Goal: Task Accomplishment & Management: Use online tool/utility

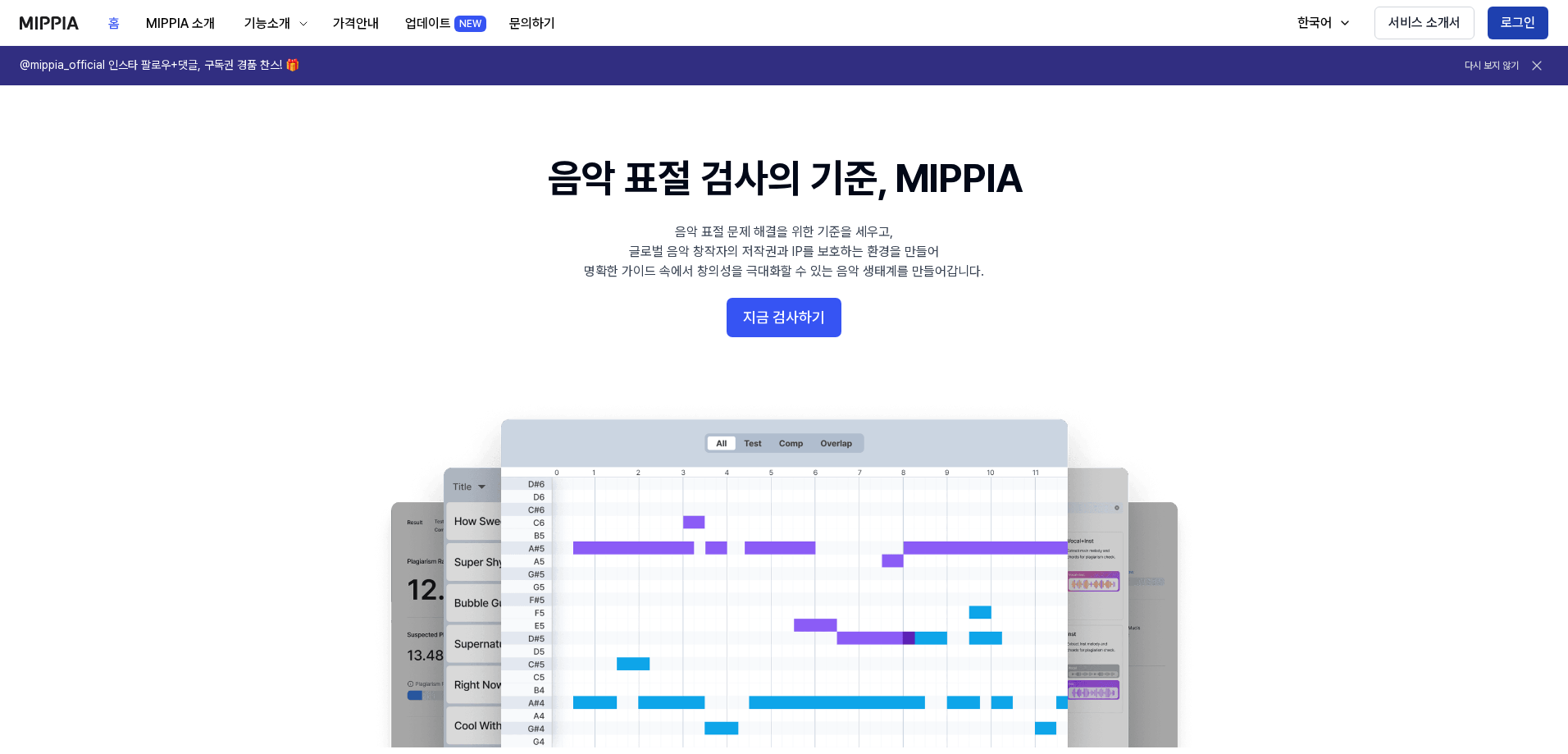
click at [1515, 25] on button "로그인" at bounding box center [1517, 22] width 61 height 32
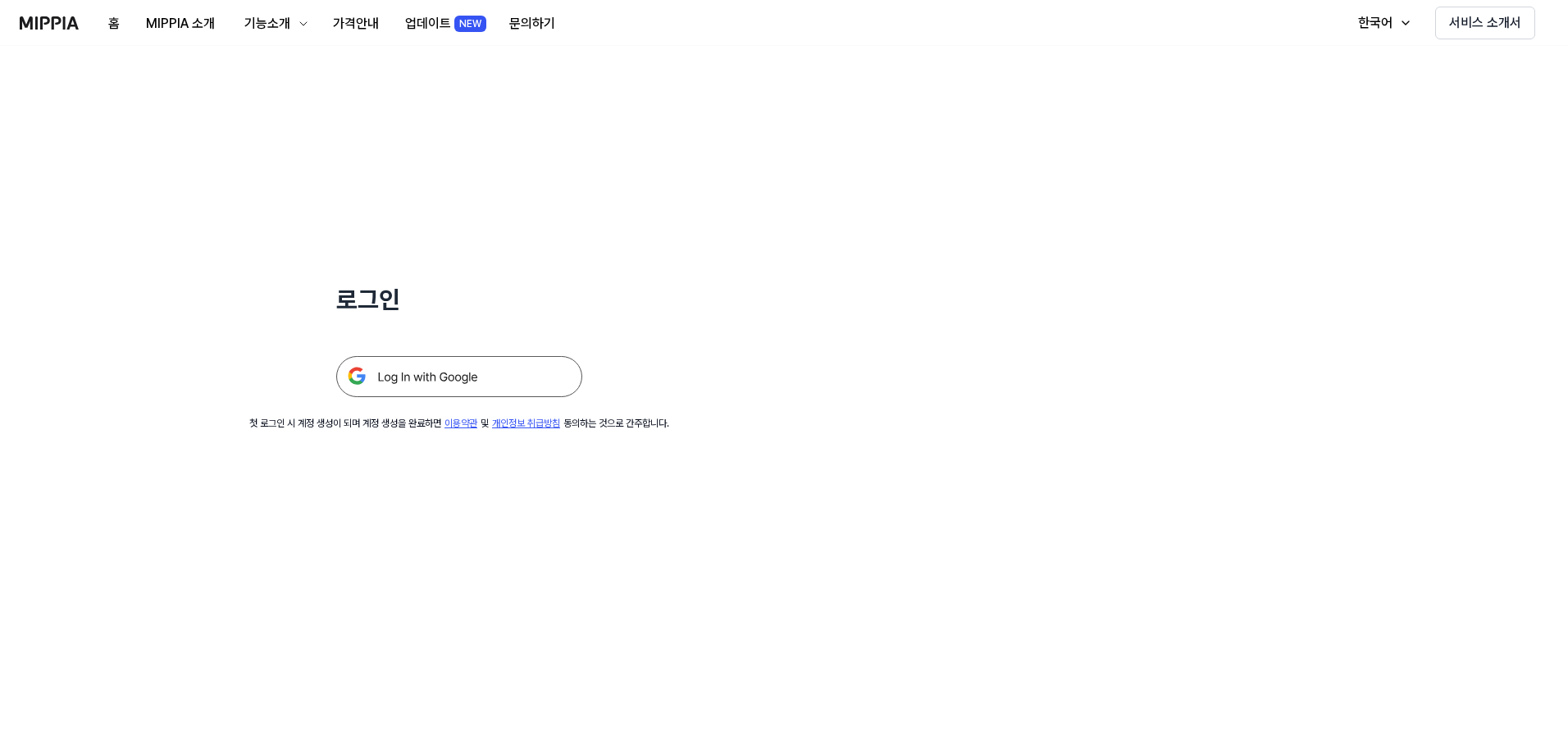
click at [444, 371] on img at bounding box center [459, 377] width 246 height 41
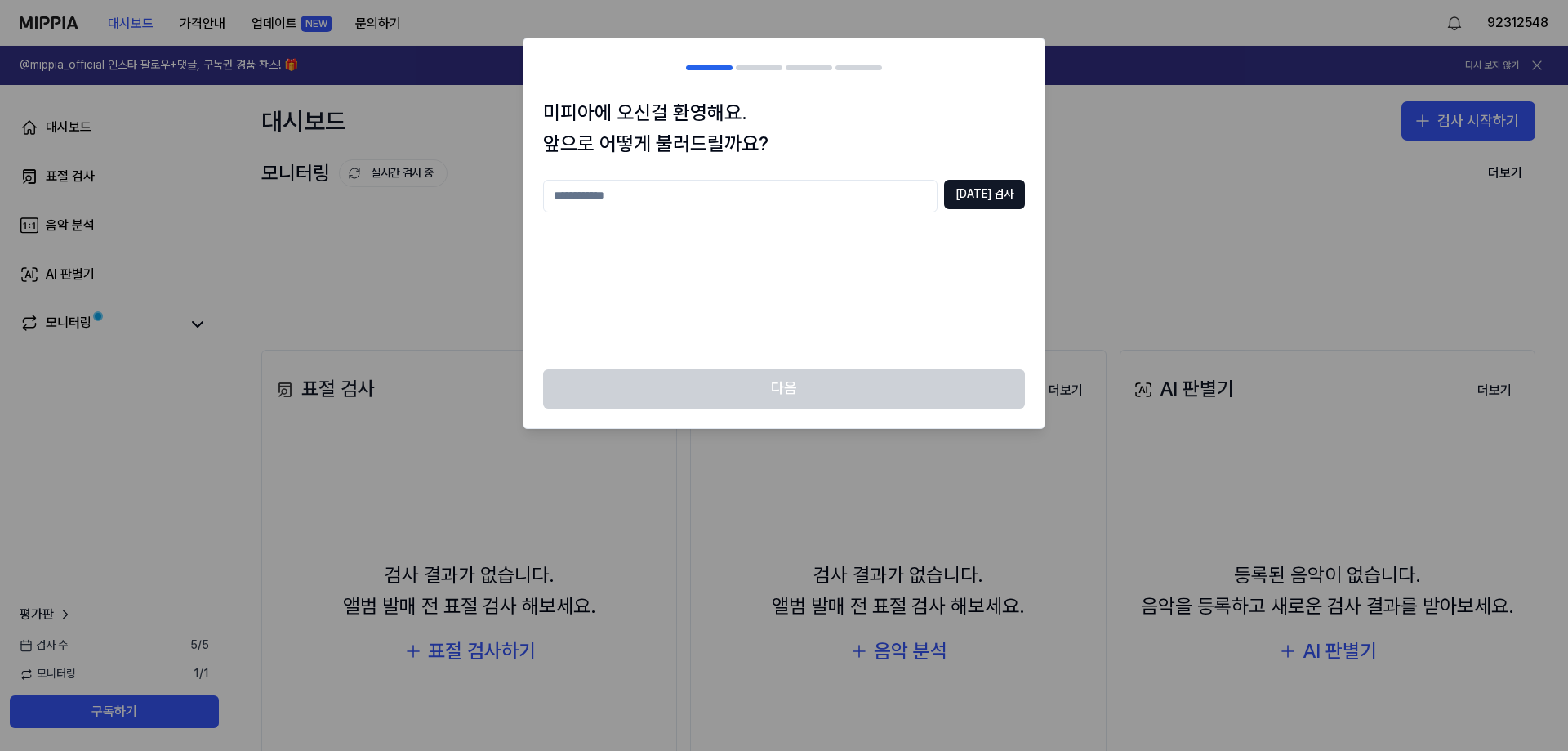
click at [670, 208] on input "text" at bounding box center [739, 196] width 394 height 32
type input "*"
type input "***"
click at [994, 198] on button "중복 검사" at bounding box center [984, 195] width 81 height 30
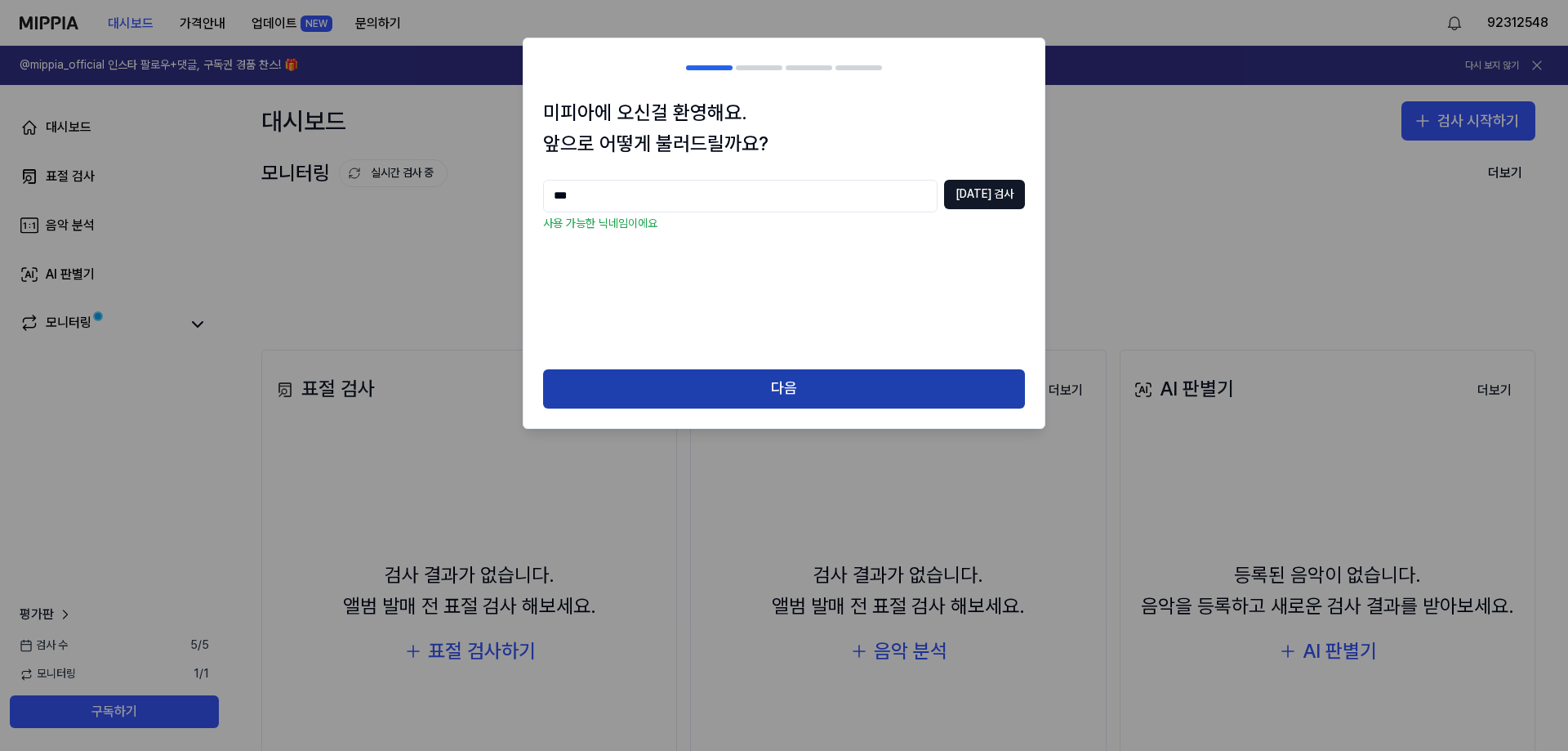
click at [812, 388] on button "다음" at bounding box center [783, 388] width 482 height 39
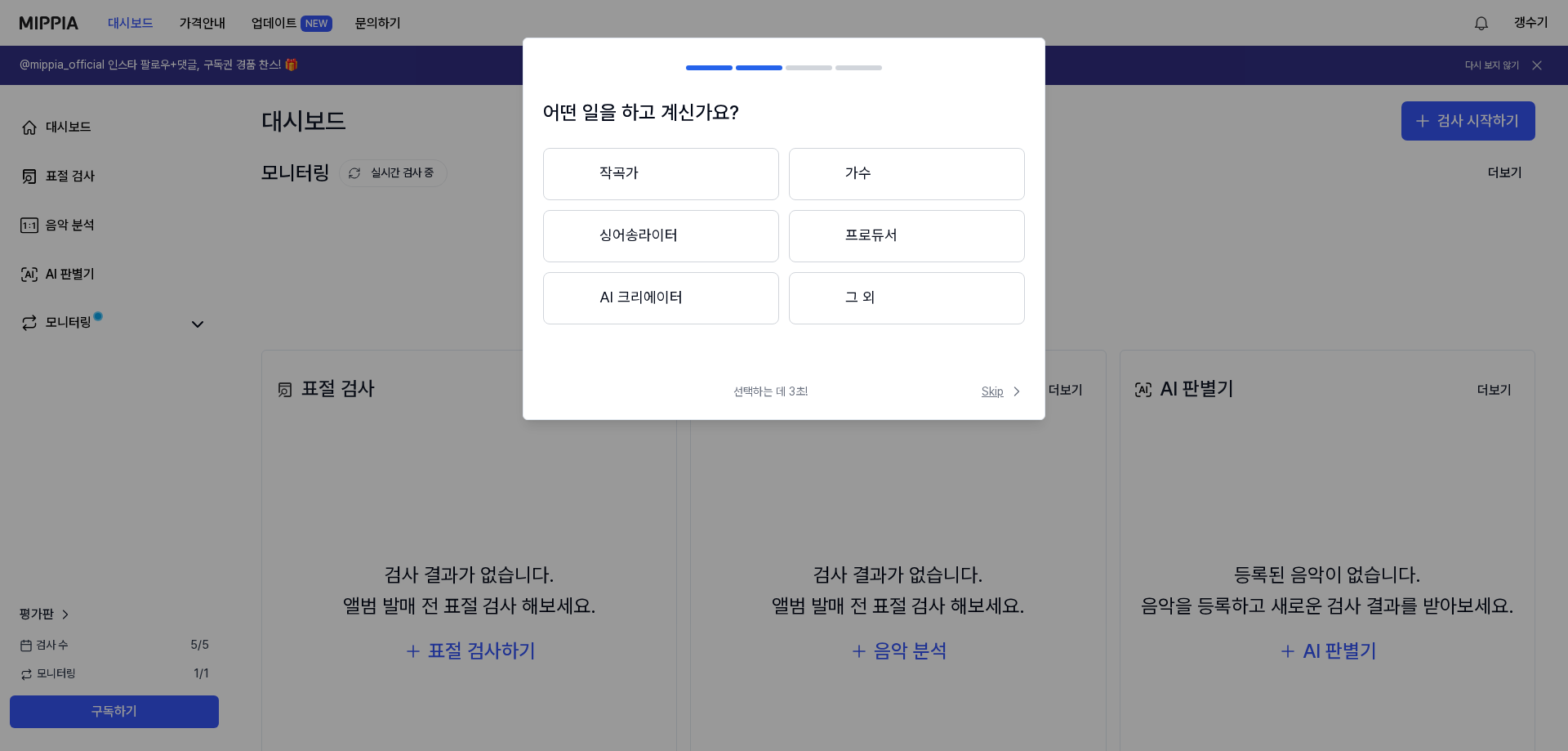
click at [1009, 392] on icon at bounding box center [1016, 391] width 17 height 17
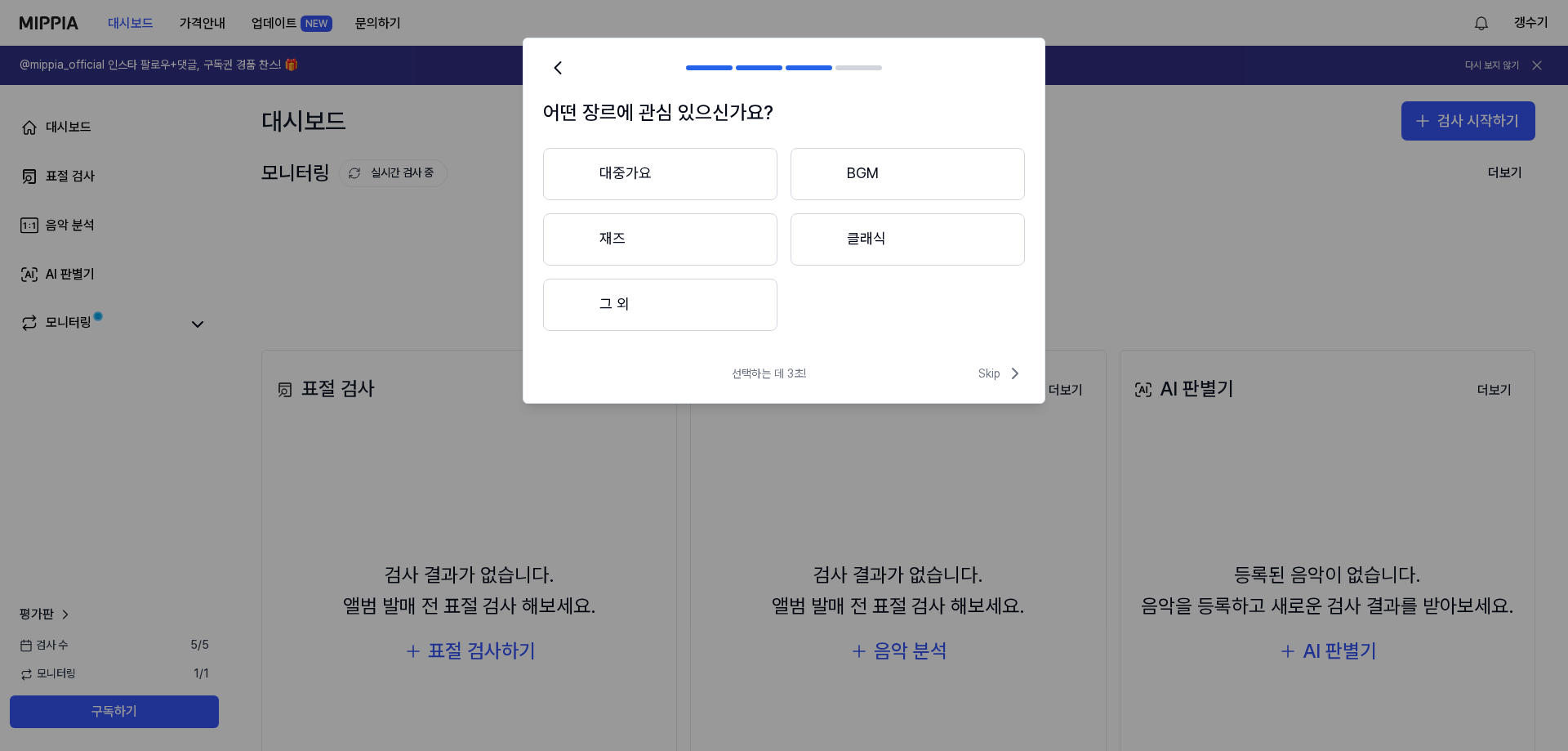
click at [996, 392] on div "선택하는 데 3초! Skip" at bounding box center [784, 383] width 521 height 39
click at [998, 377] on span "Skip" at bounding box center [1002, 373] width 46 height 19
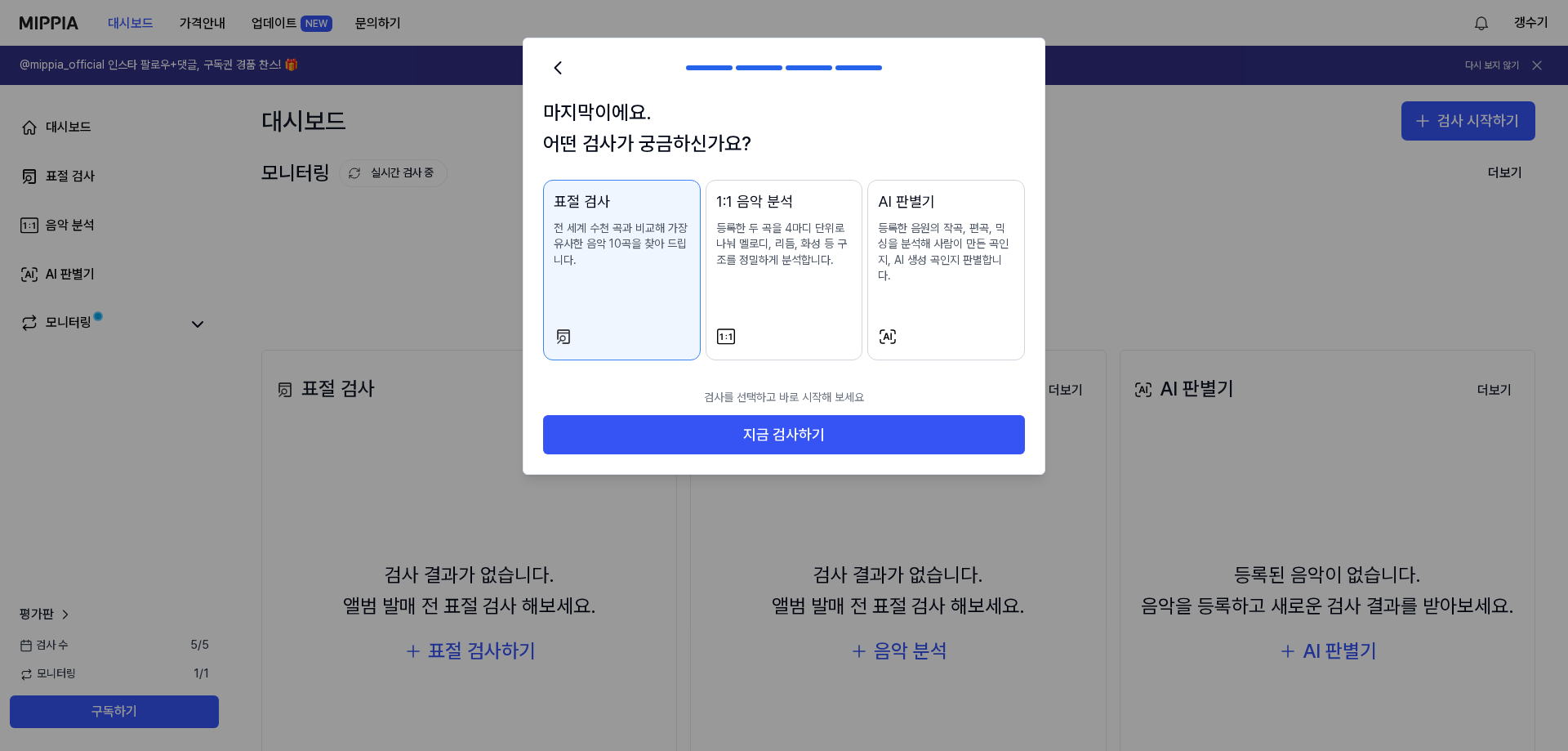
click at [916, 261] on p "등록한 음원의 작곡, 편곡, 믹싱을 분석해 사람이 만든 곡인지, AI 생성 곡인지 판별합니다." at bounding box center [947, 252] width 136 height 64
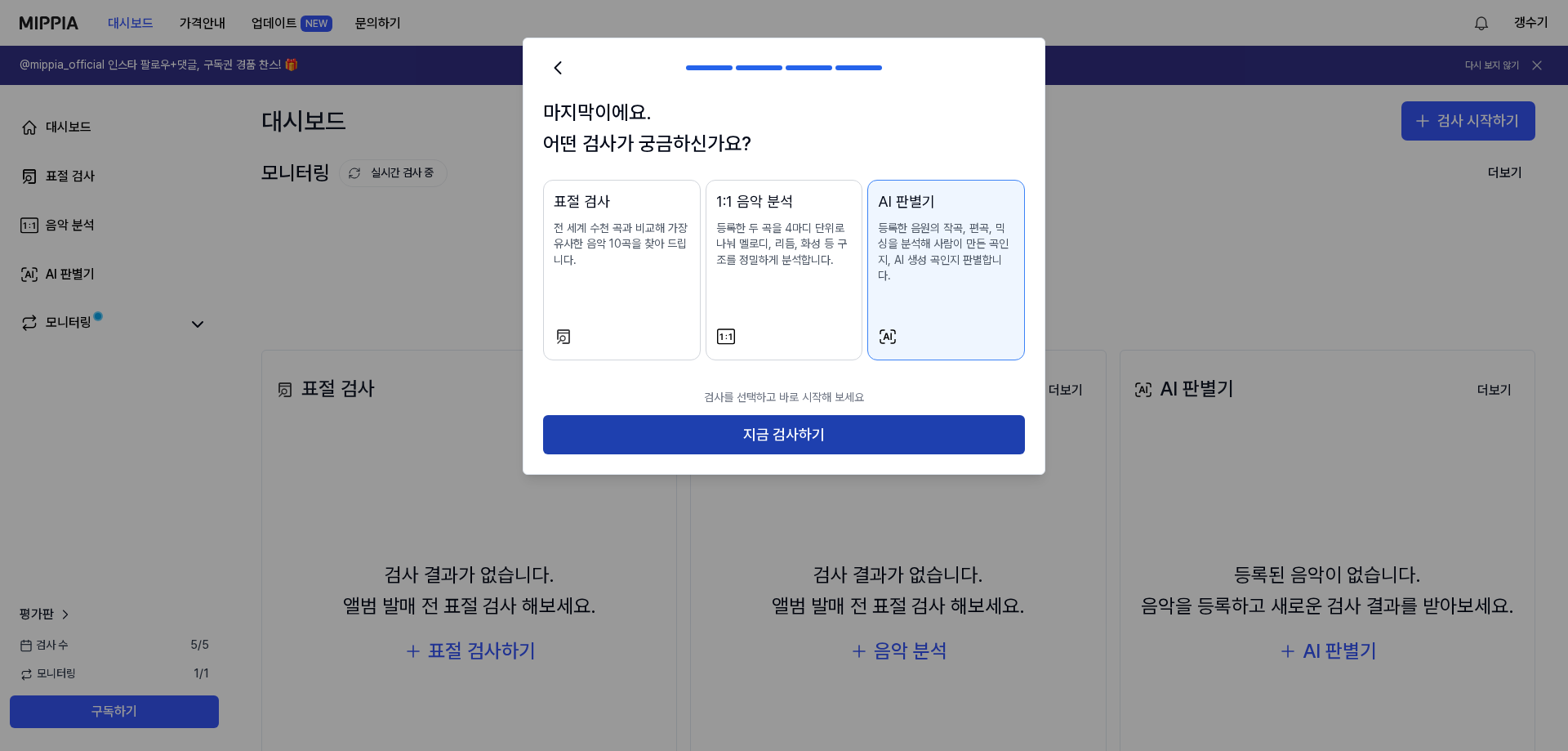
click at [801, 418] on button "지금 검사하기" at bounding box center [783, 435] width 482 height 39
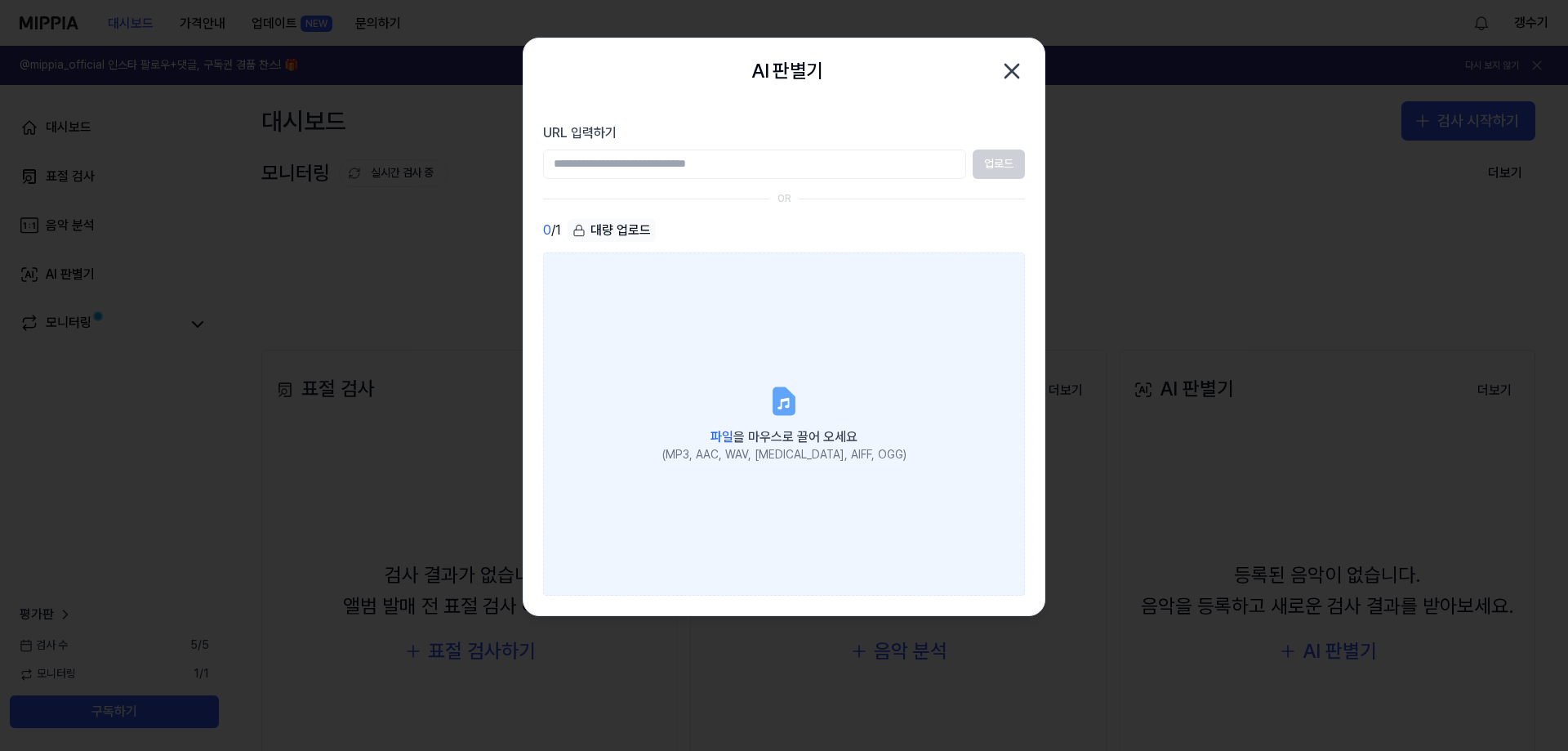
click at [670, 362] on label "파일 을 마우스로 끌어 오세요 (MP3, AAC, WAV, FLAC, AIFF, OGG)" at bounding box center [783, 424] width 482 height 343
click at [0, 0] on input "파일 을 마우스로 끌어 오세요 (MP3, AAC, WAV, FLAC, AIFF, OGG)" at bounding box center [0, 0] width 0 height 0
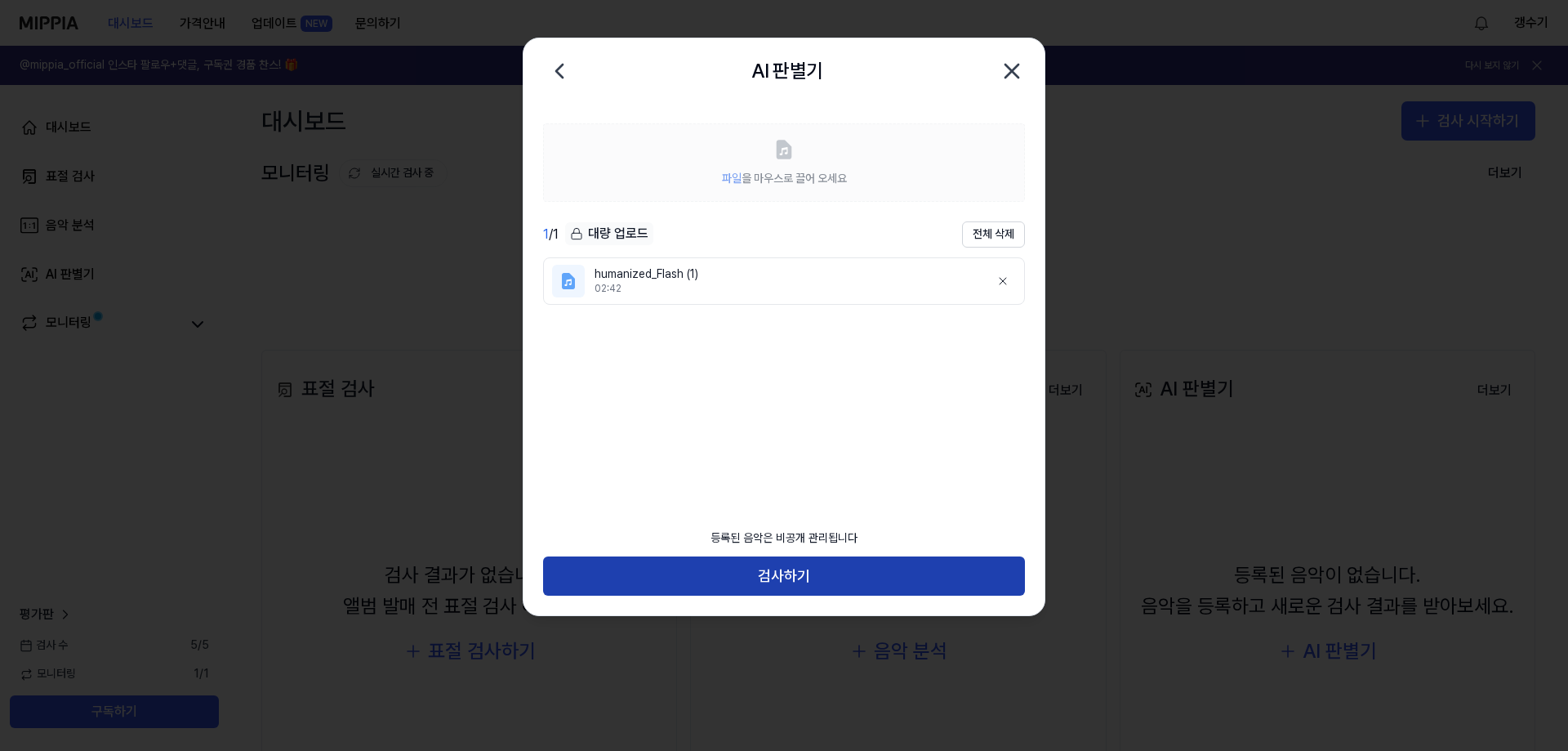
click at [833, 581] on button "검사하기" at bounding box center [783, 575] width 482 height 39
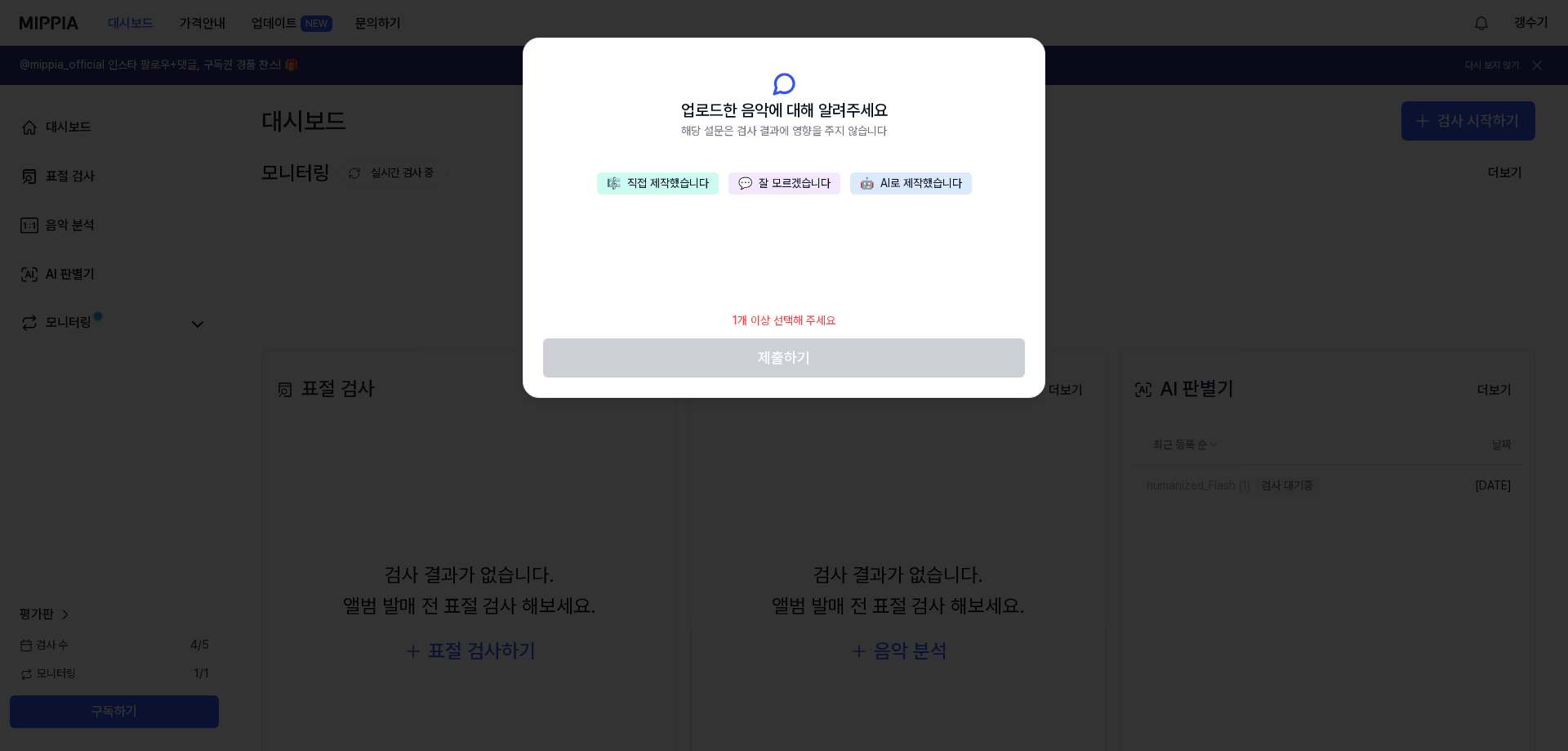
click at [637, 180] on button "🎼 직접 제작했습니다" at bounding box center [657, 184] width 121 height 23
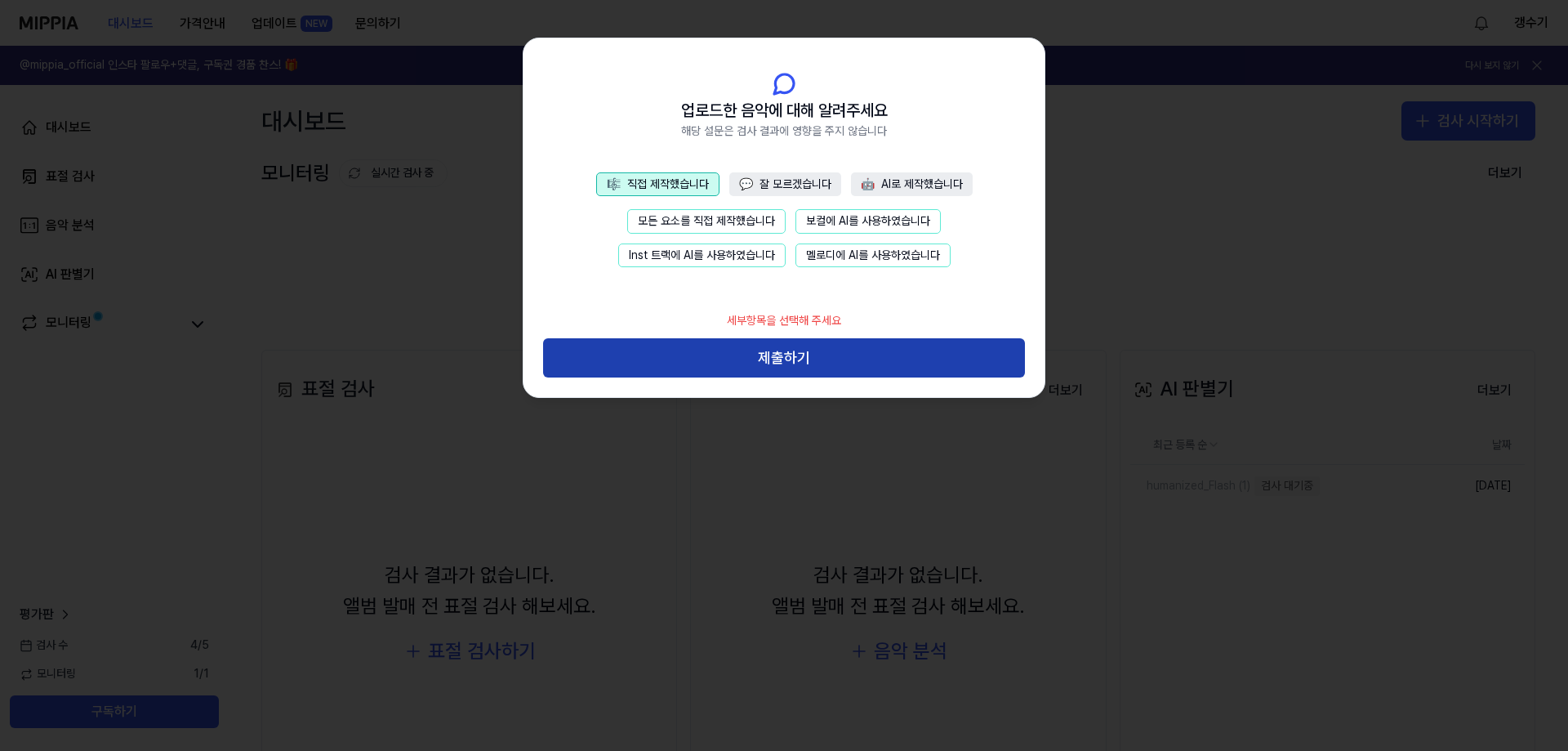
click at [796, 360] on button "제출하기" at bounding box center [783, 358] width 482 height 39
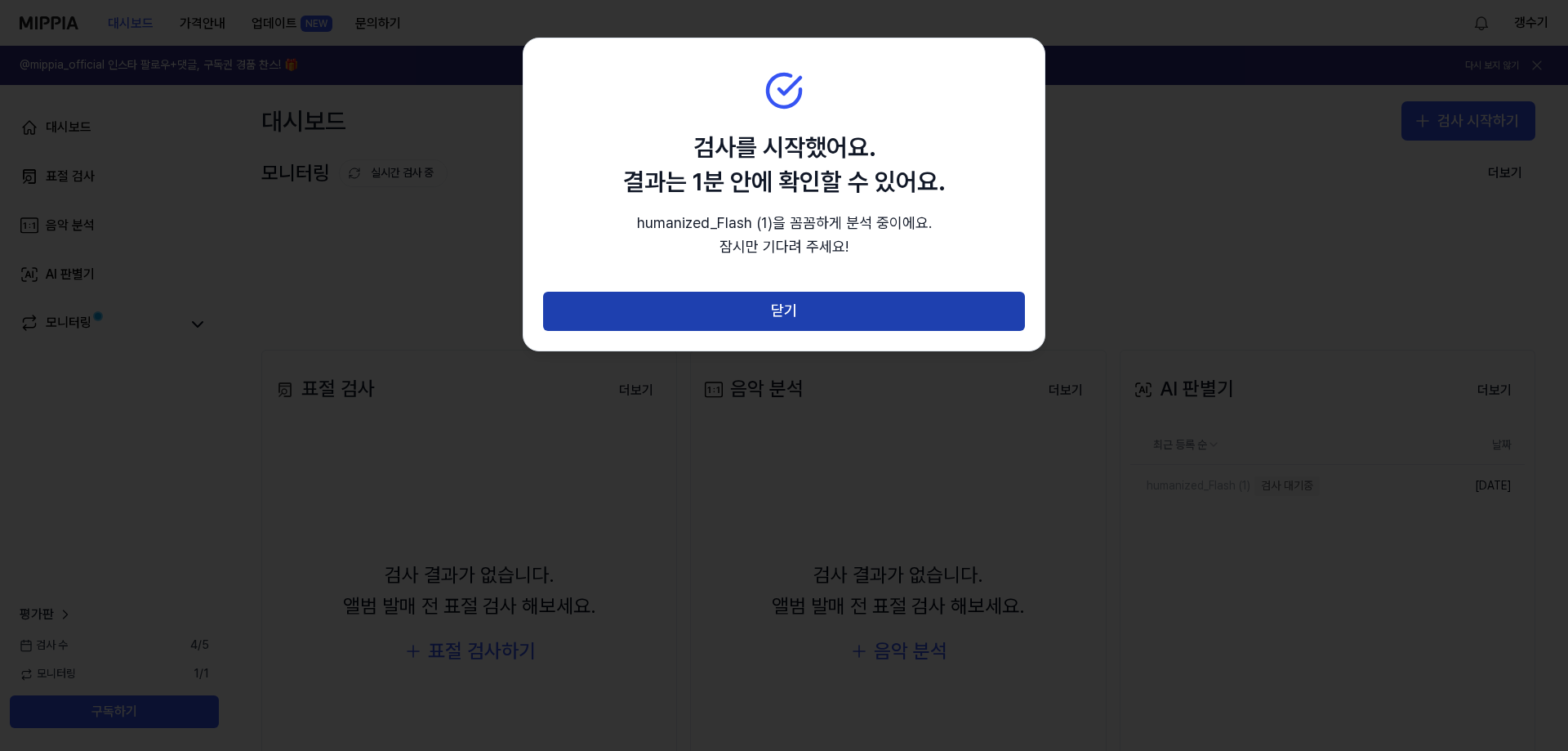
click at [754, 296] on button "닫기" at bounding box center [783, 311] width 482 height 39
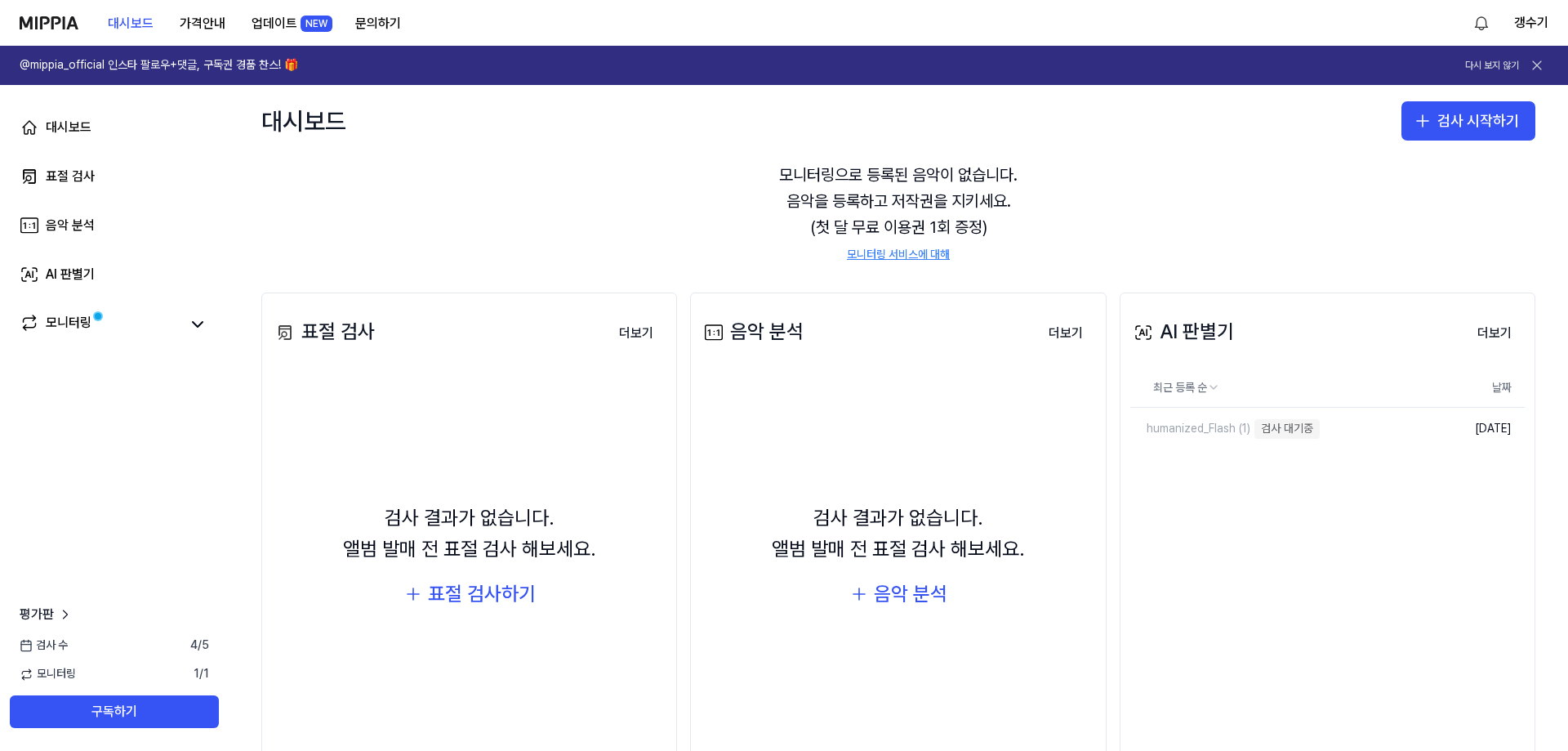
scroll to position [103, 0]
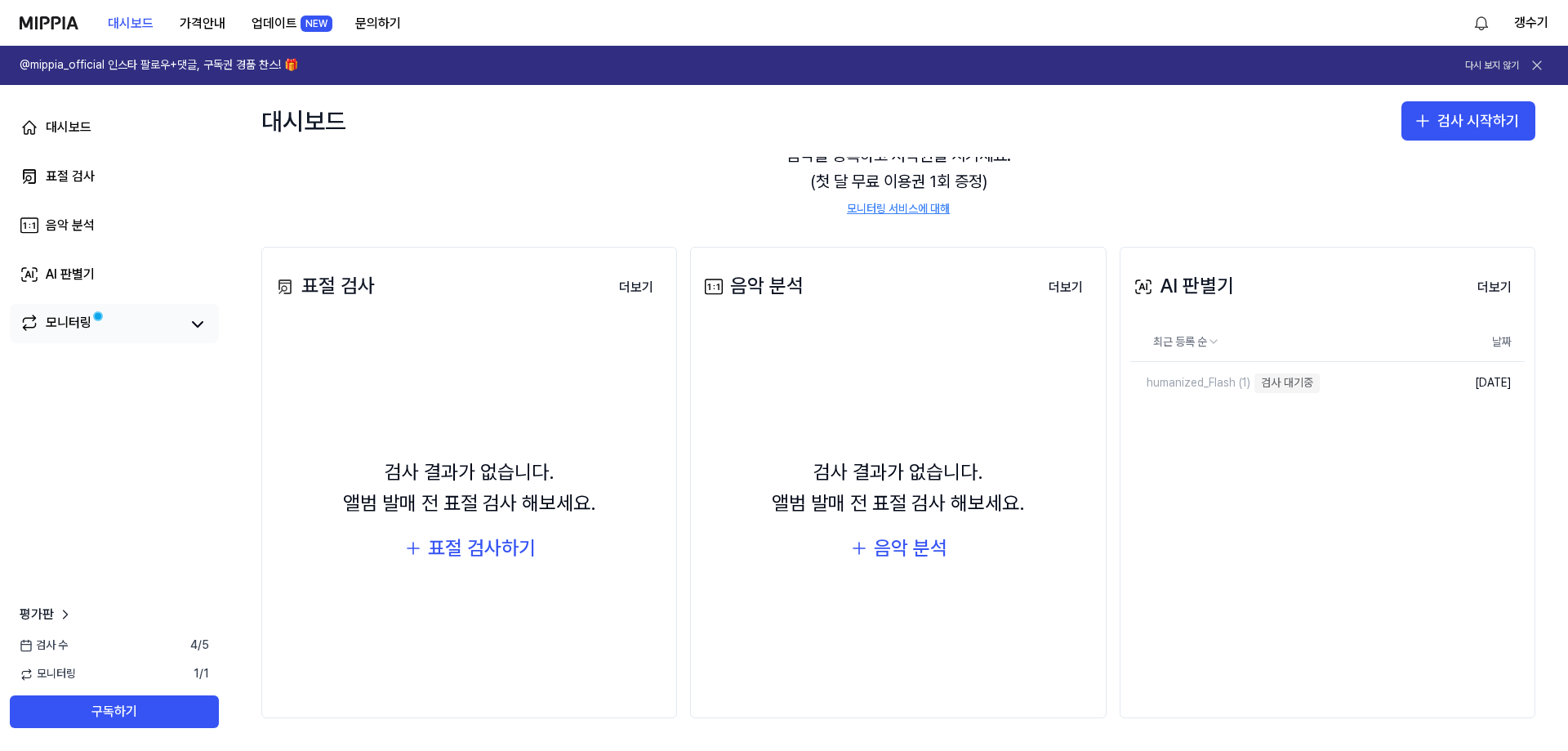
click at [94, 327] on link "모니터링" at bounding box center [99, 324] width 160 height 23
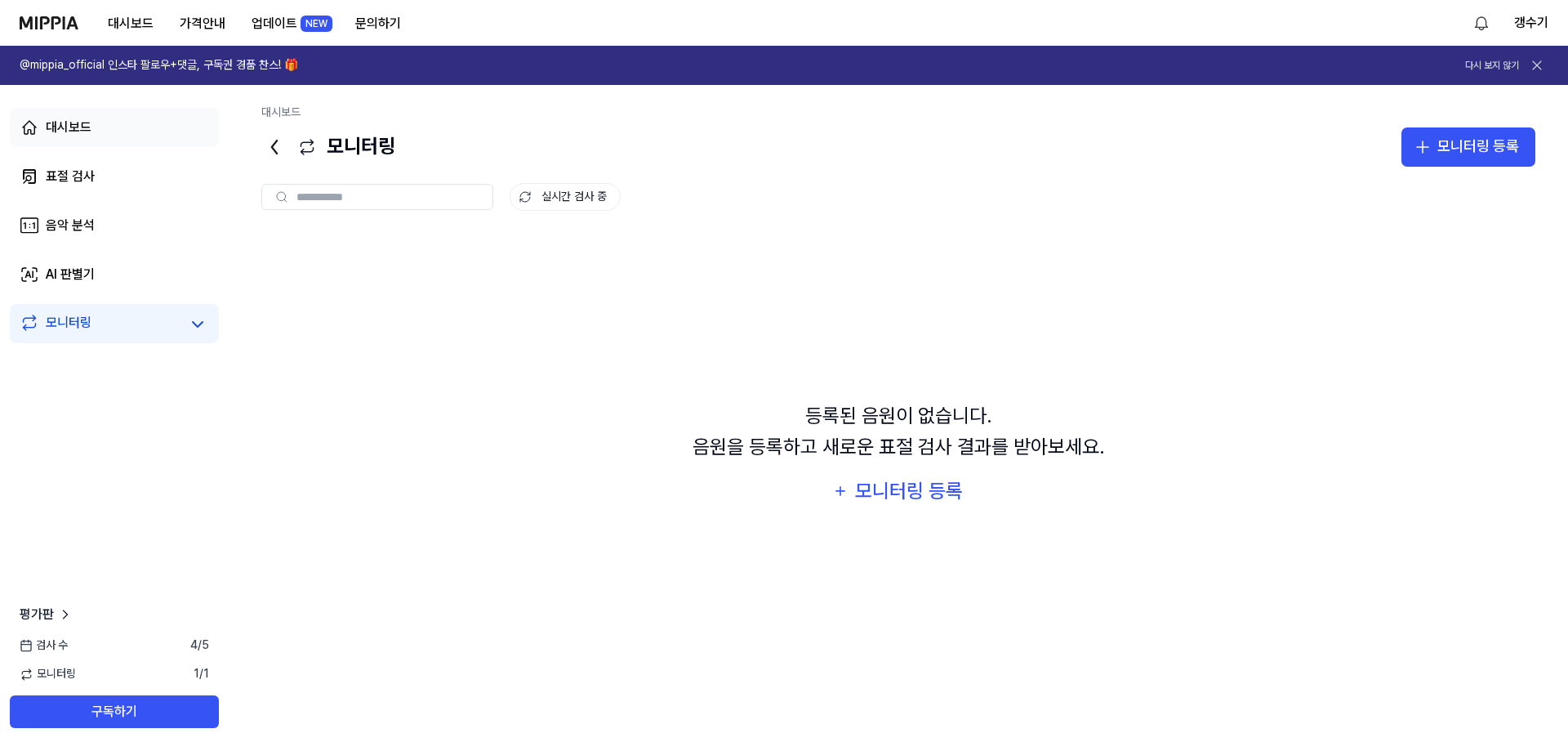
click at [64, 129] on div "대시보드" at bounding box center [68, 128] width 45 height 19
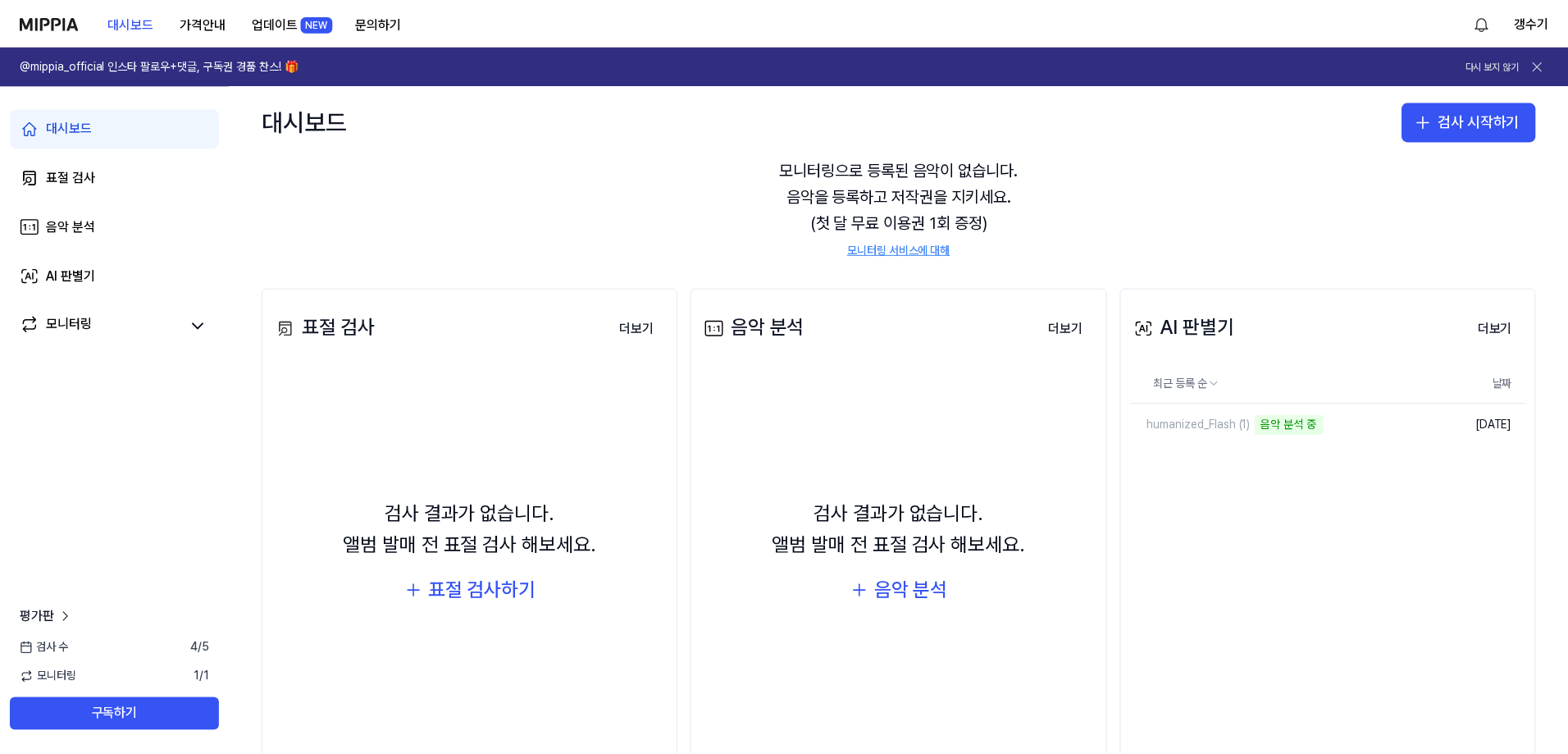
scroll to position [104, 0]
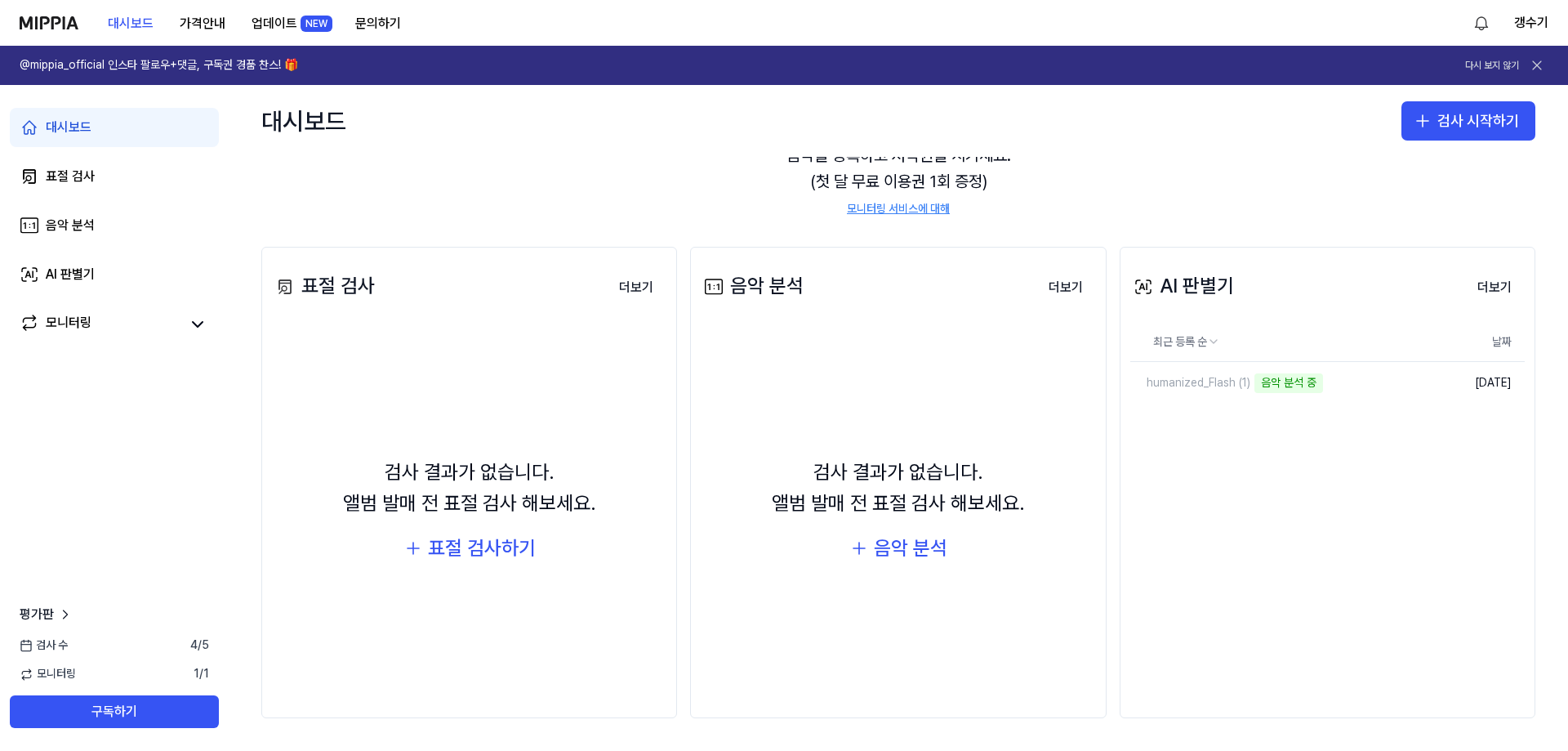
click at [77, 128] on div "대시보드" at bounding box center [68, 128] width 45 height 19
click at [80, 168] on div "표절 검사" at bounding box center [70, 177] width 49 height 19
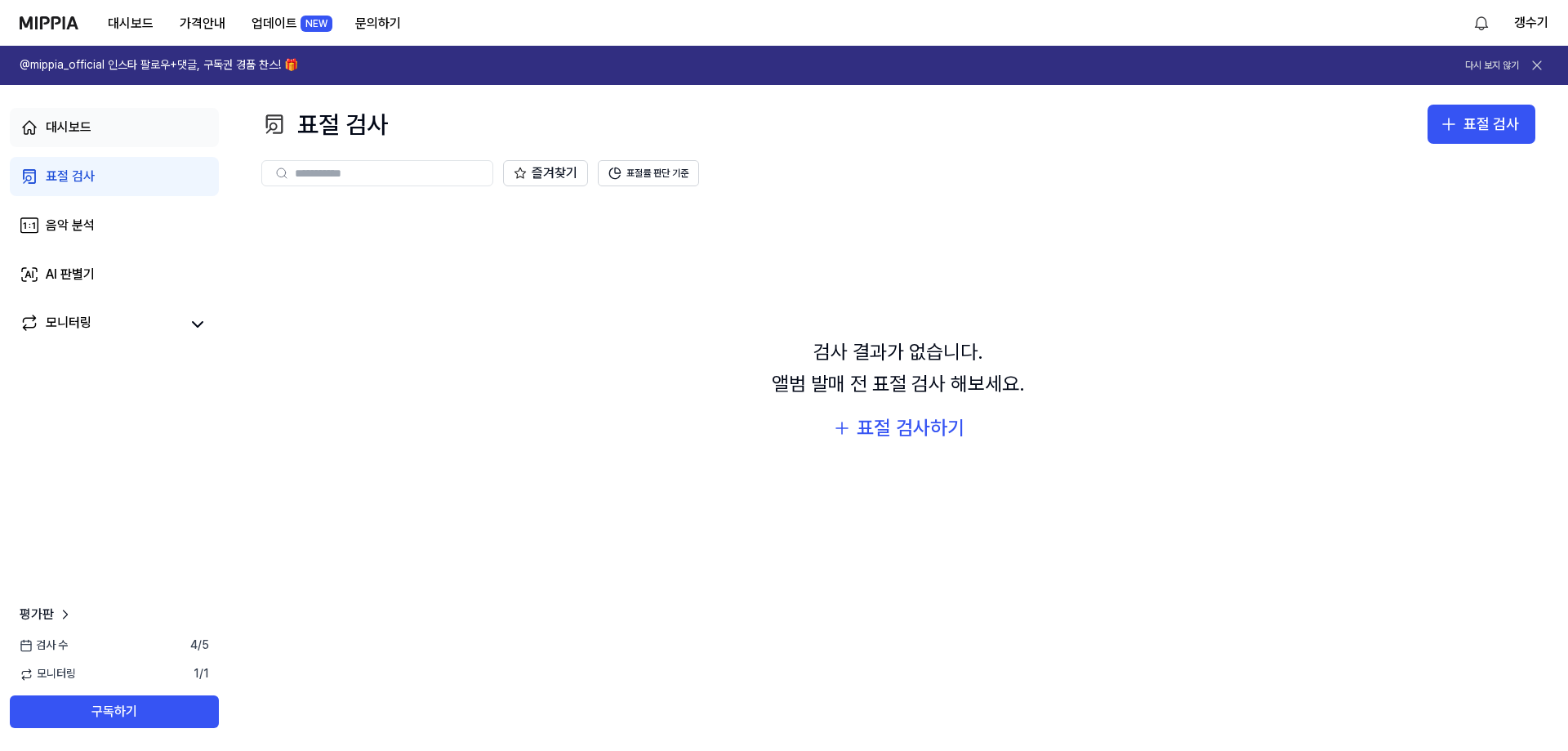
click at [102, 136] on link "대시보드" at bounding box center [114, 127] width 209 height 39
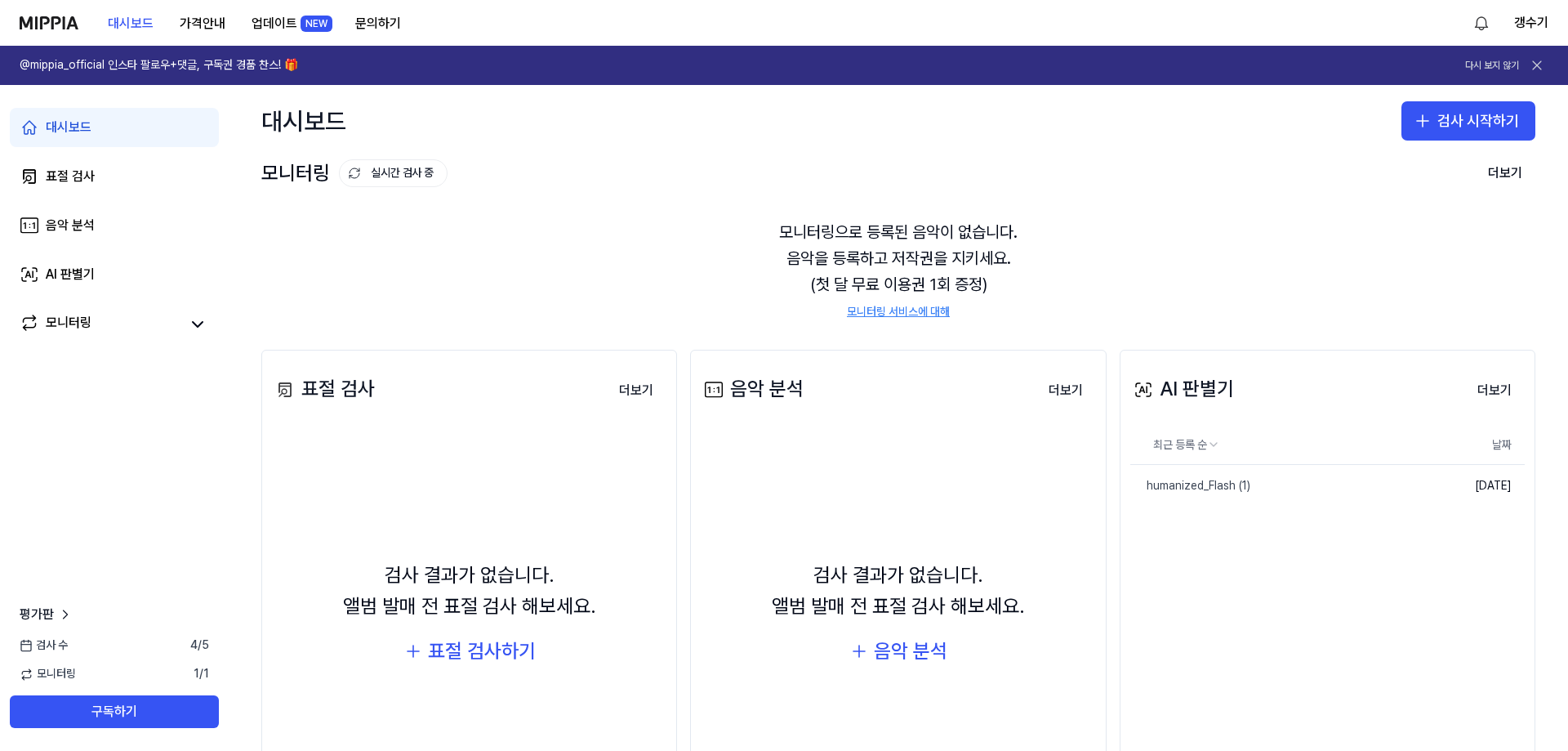
click at [85, 119] on div "대시보드" at bounding box center [68, 128] width 45 height 19
click at [75, 280] on div "AI 판별기" at bounding box center [70, 275] width 49 height 19
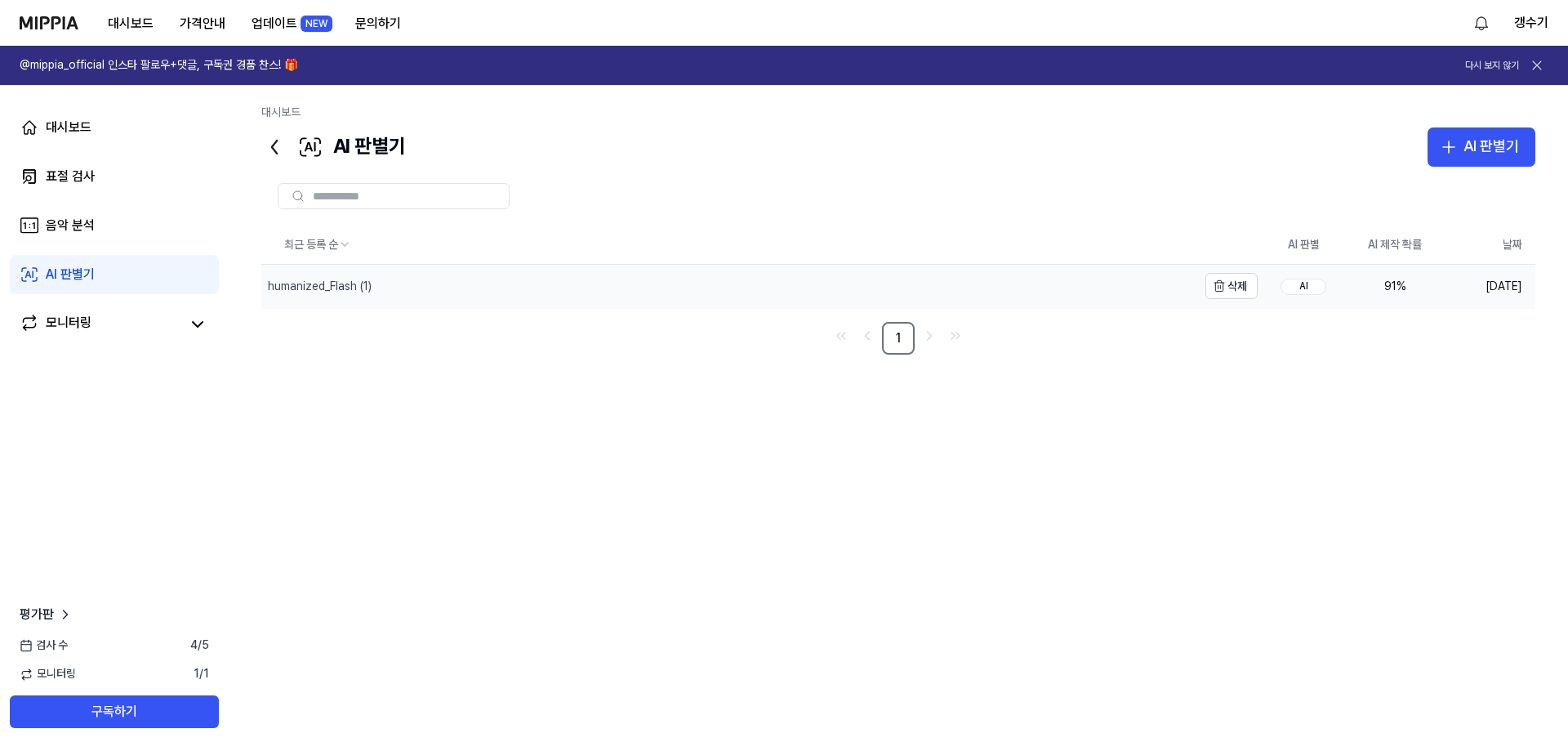
click at [318, 288] on div "humanized_Flash (1)" at bounding box center [320, 287] width 104 height 17
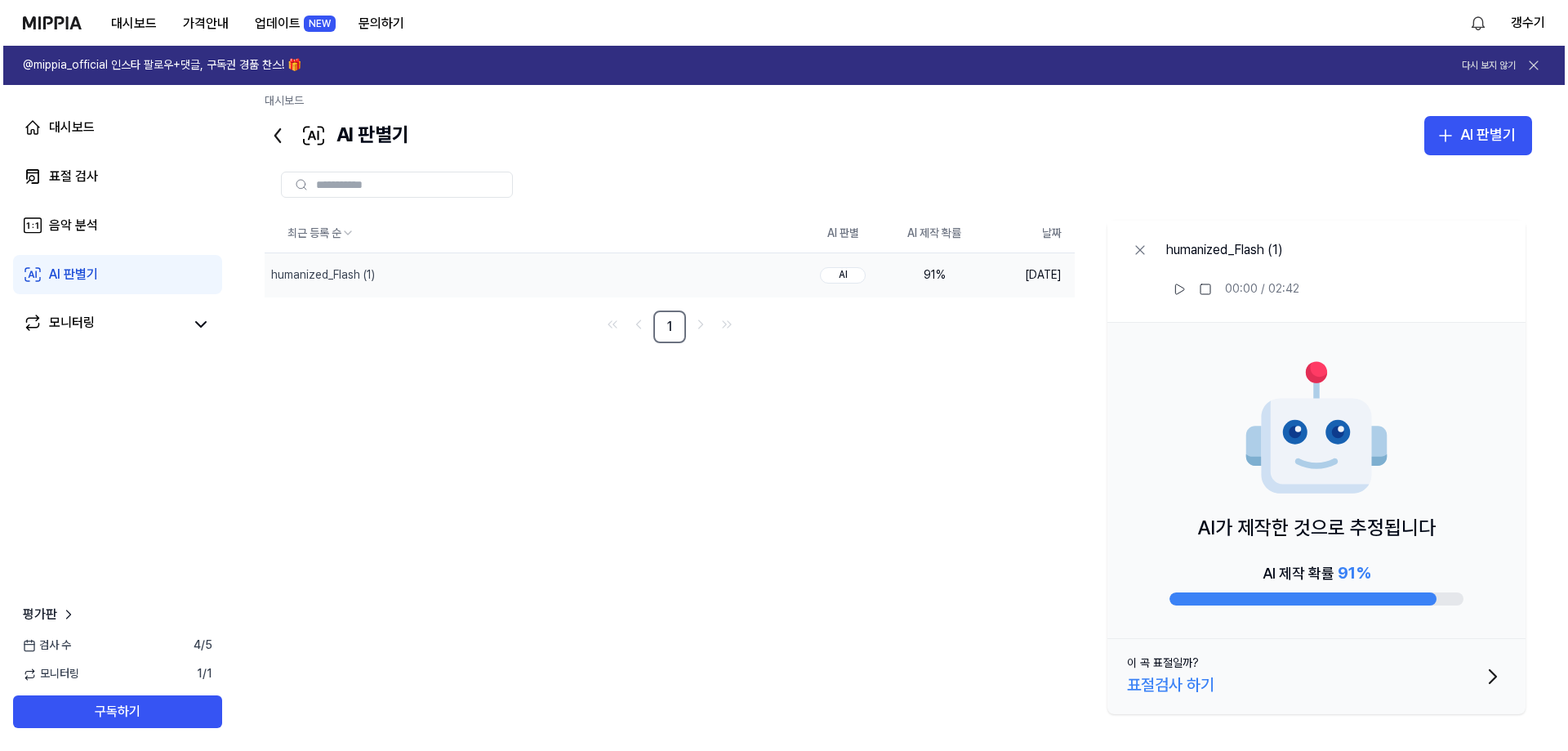
scroll to position [14, 0]
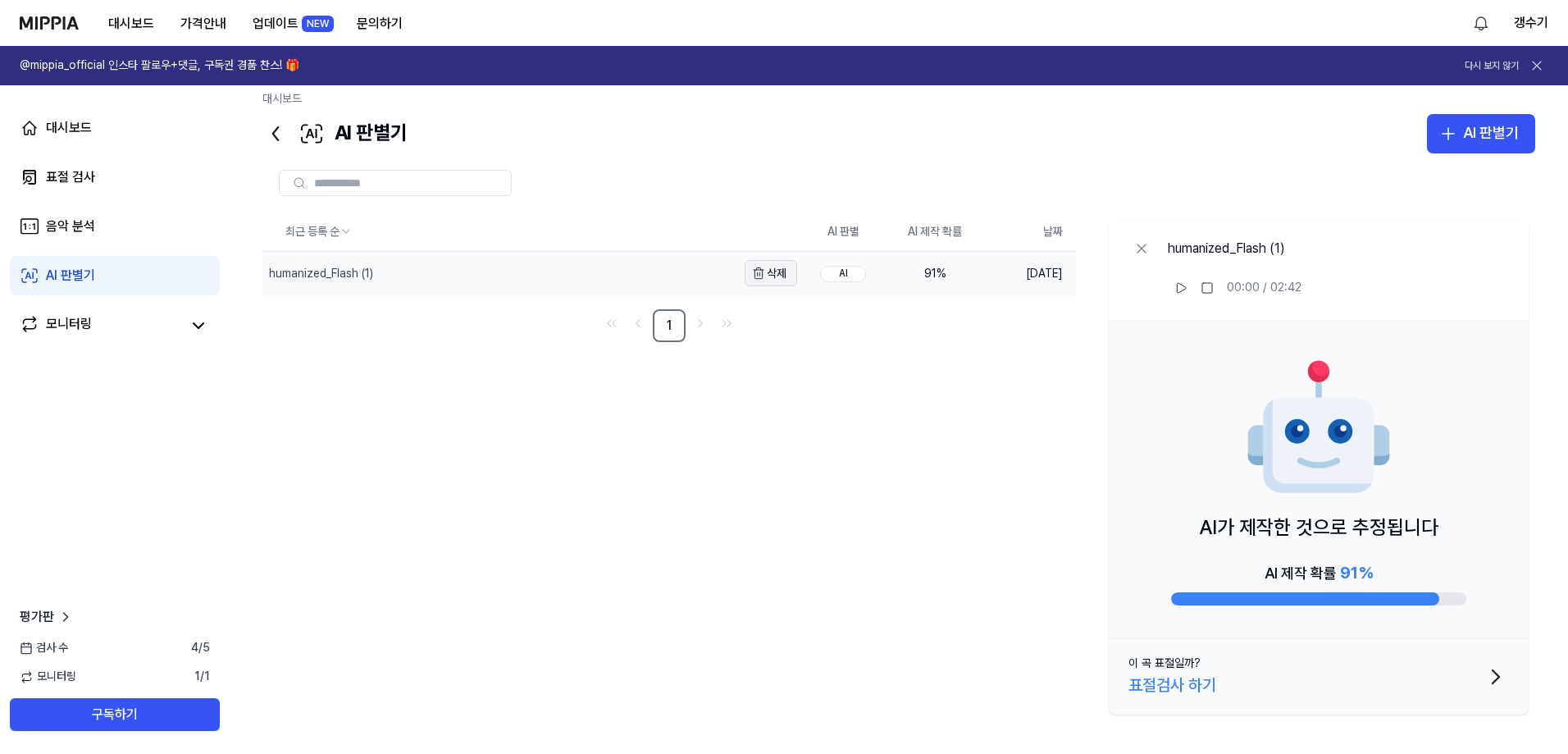
click at [777, 279] on button "삭제" at bounding box center [771, 273] width 53 height 26
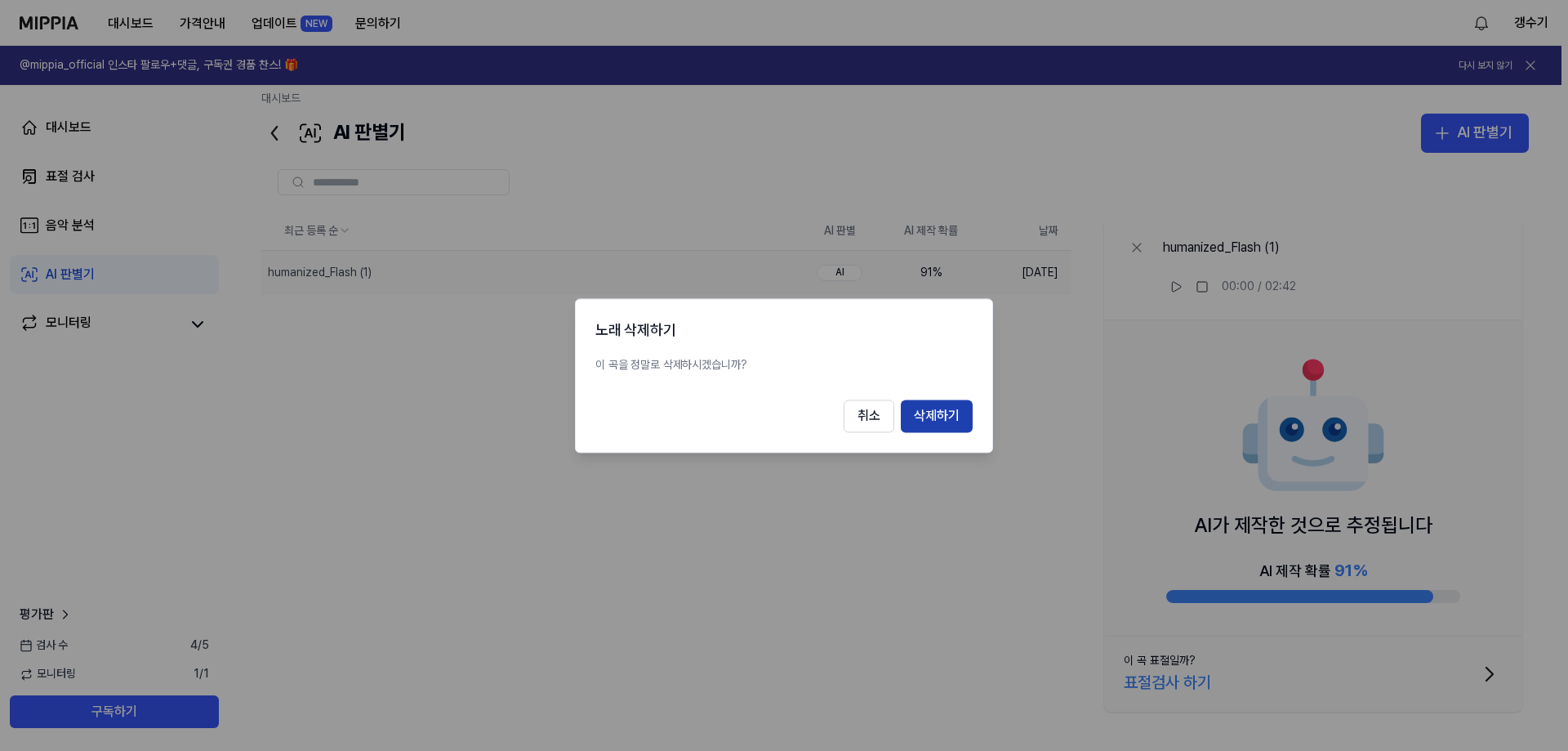
click at [948, 415] on button "삭제하기" at bounding box center [937, 415] width 72 height 32
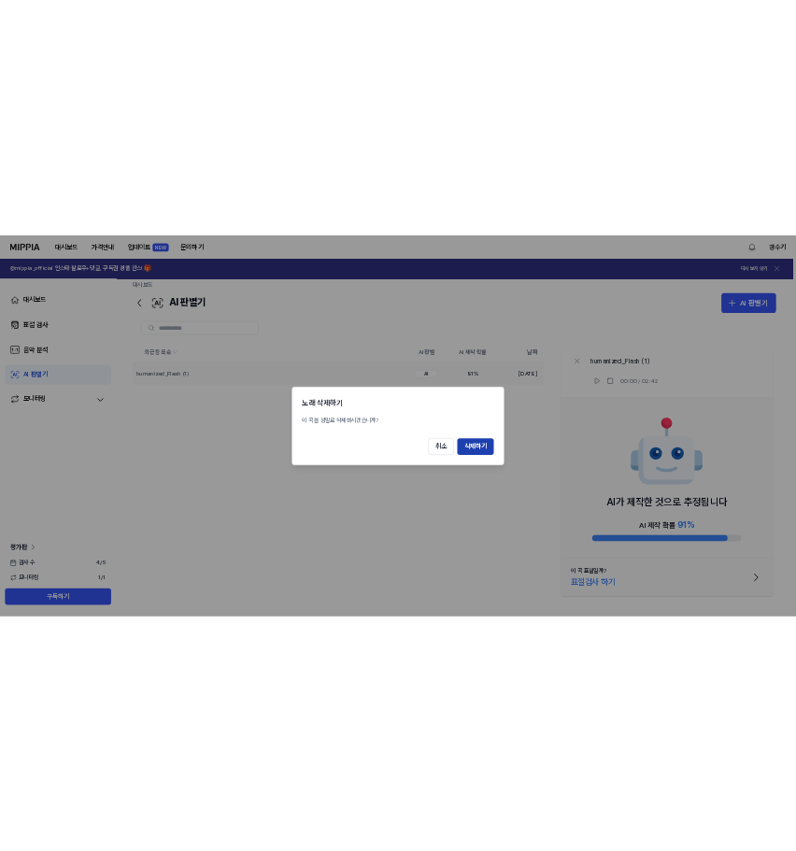
scroll to position [0, 0]
